Goal: Use online tool/utility: Use online tool/utility

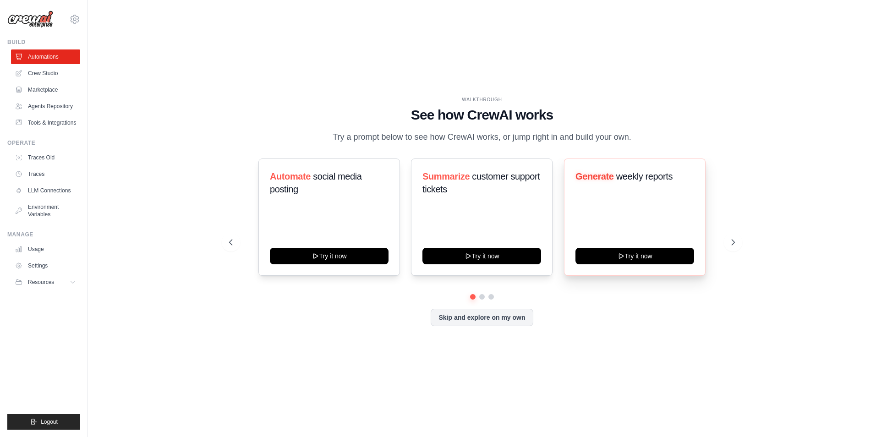
click at [652, 202] on div "Generate weekly reports Try it now" at bounding box center [635, 217] width 142 height 117
click at [643, 258] on button "Try it now" at bounding box center [635, 255] width 119 height 17
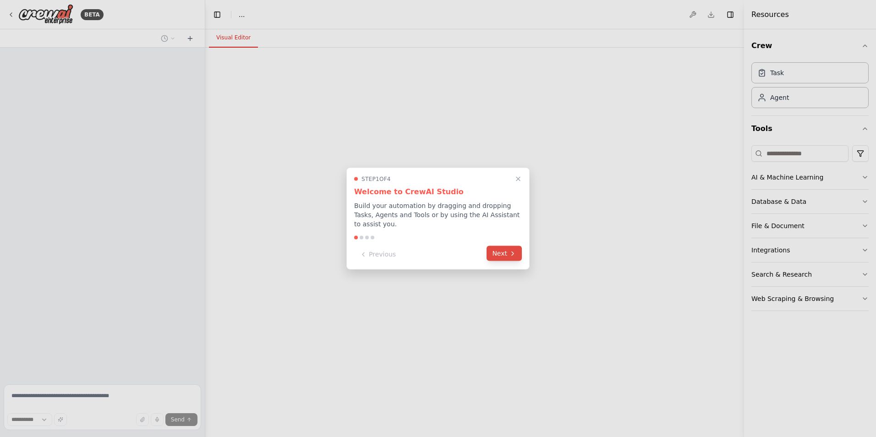
select select "****"
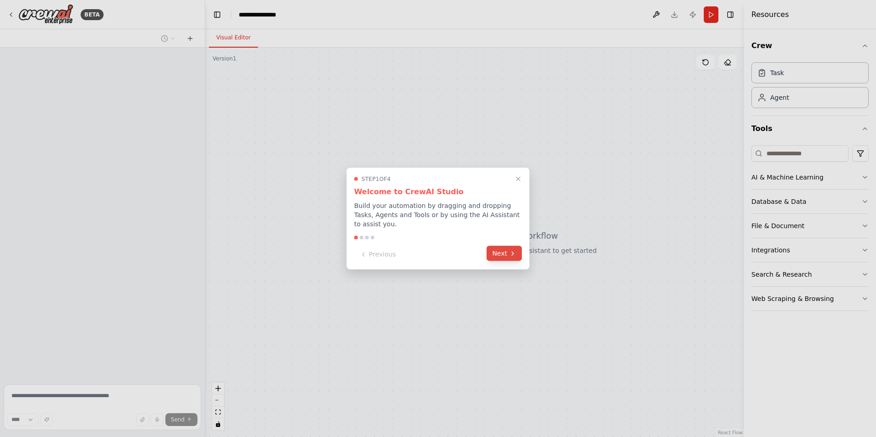
click at [504, 252] on button "Next" at bounding box center [504, 253] width 35 height 15
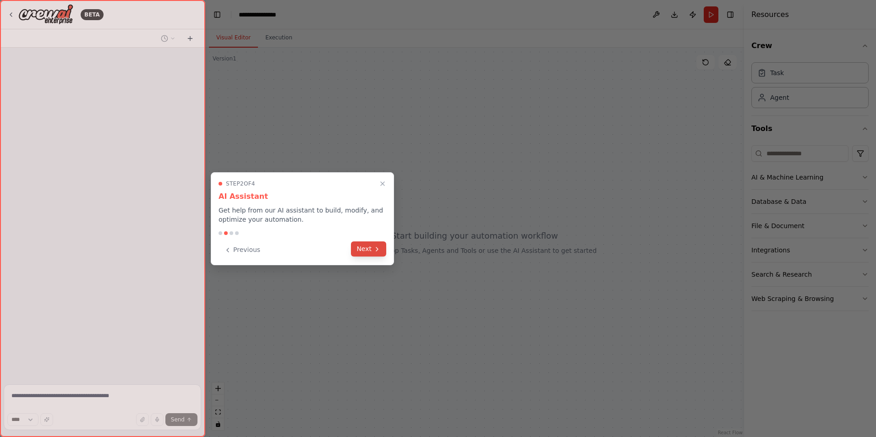
click at [366, 250] on button "Next" at bounding box center [368, 249] width 35 height 15
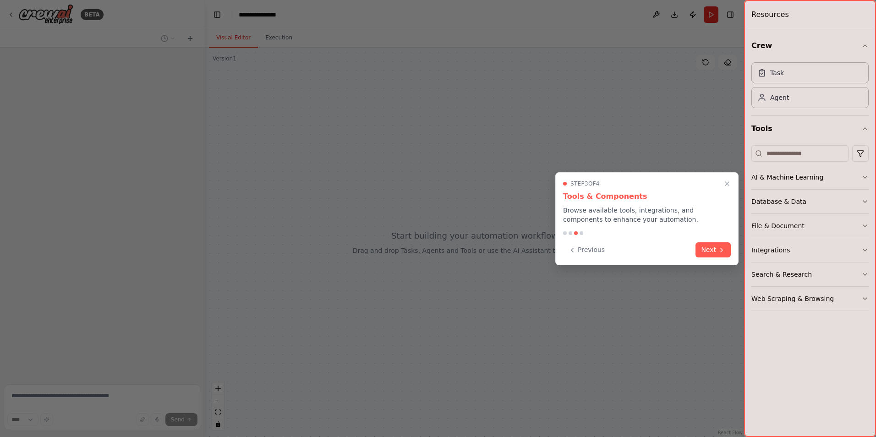
drag, startPoint x: 724, startPoint y: 256, endPoint x: 721, endPoint y: 252, distance: 4.9
click at [724, 256] on button "Next" at bounding box center [713, 249] width 35 height 15
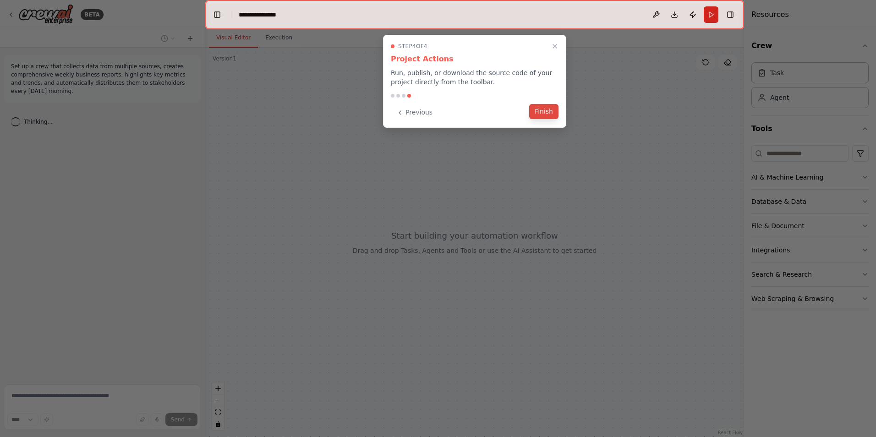
click at [545, 119] on div "Previous Finish" at bounding box center [475, 112] width 168 height 15
click at [543, 109] on button "Finish" at bounding box center [543, 111] width 29 height 15
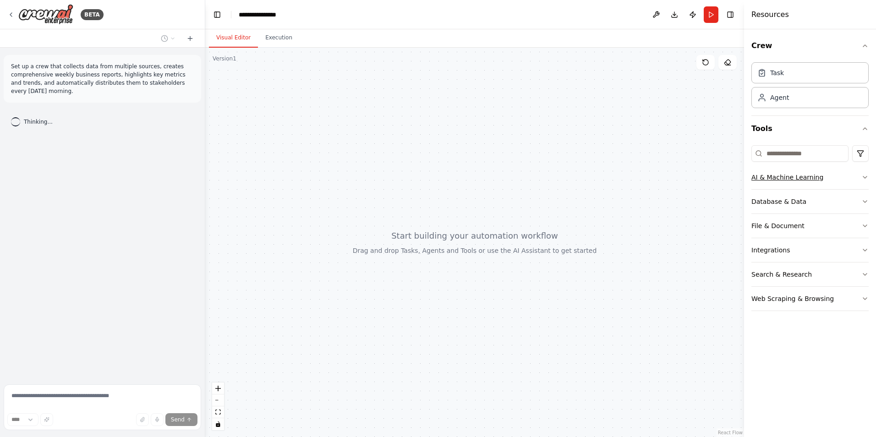
click at [865, 175] on icon "button" at bounding box center [865, 177] width 7 height 7
